Goal: Task Accomplishment & Management: Manage account settings

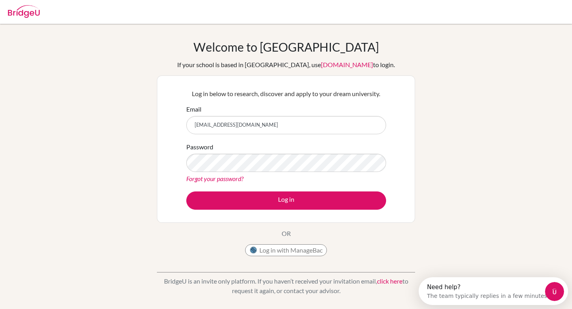
type input "[EMAIL_ADDRESS][DOMAIN_NAME]"
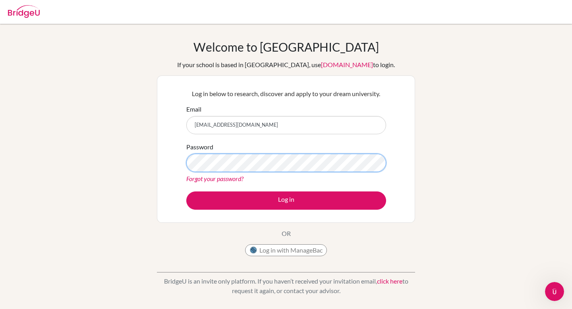
click at [186, 191] on button "Log in" at bounding box center [286, 200] width 200 height 18
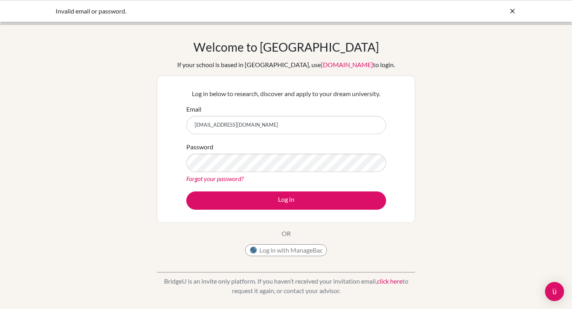
drag, startPoint x: 239, startPoint y: 124, endPoint x: 262, endPoint y: 124, distance: 22.6
click at [262, 124] on input "[EMAIL_ADDRESS][DOMAIN_NAME]" at bounding box center [286, 125] width 200 height 18
type input "[EMAIL_ADDRESS][DOMAIN_NAME]"
click at [186, 191] on button "Log in" at bounding box center [286, 200] width 200 height 18
